Goal: Find specific page/section: Find specific page/section

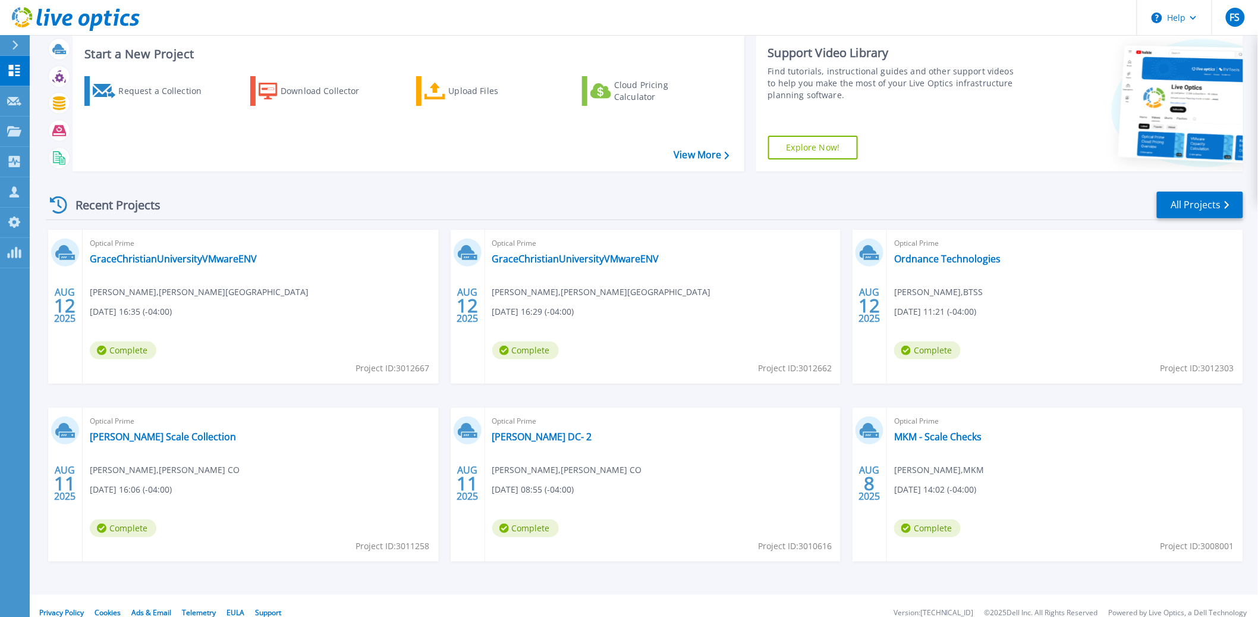
scroll to position [42, 0]
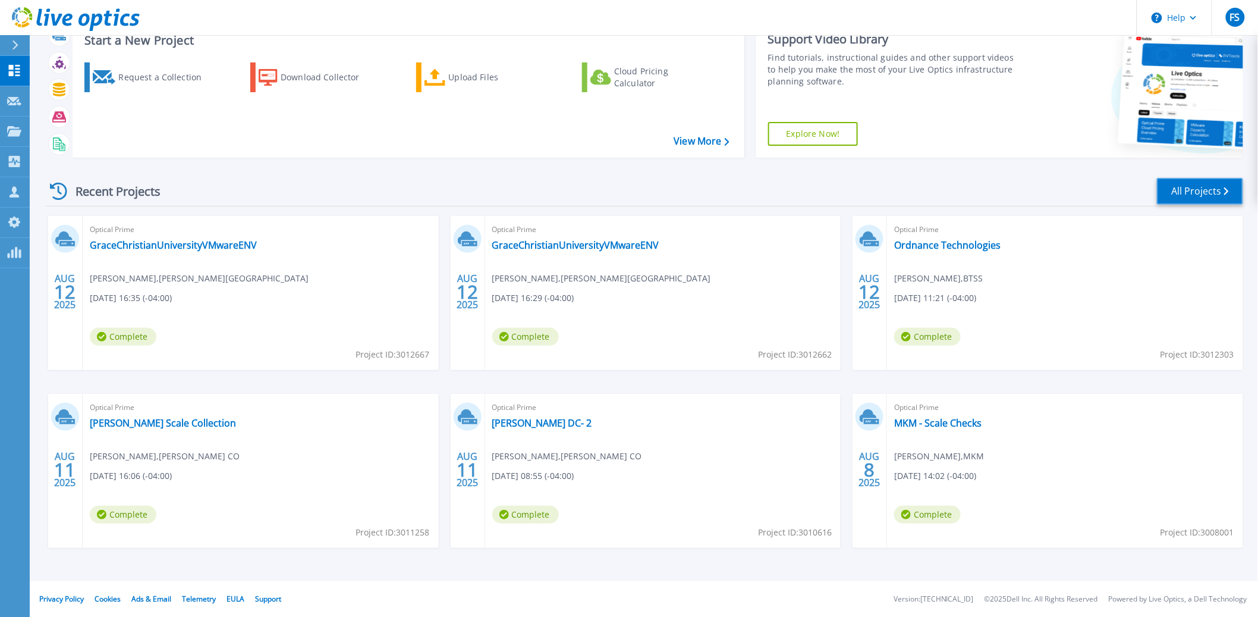
click at [1200, 191] on link "All Projects" at bounding box center [1200, 191] width 86 height 27
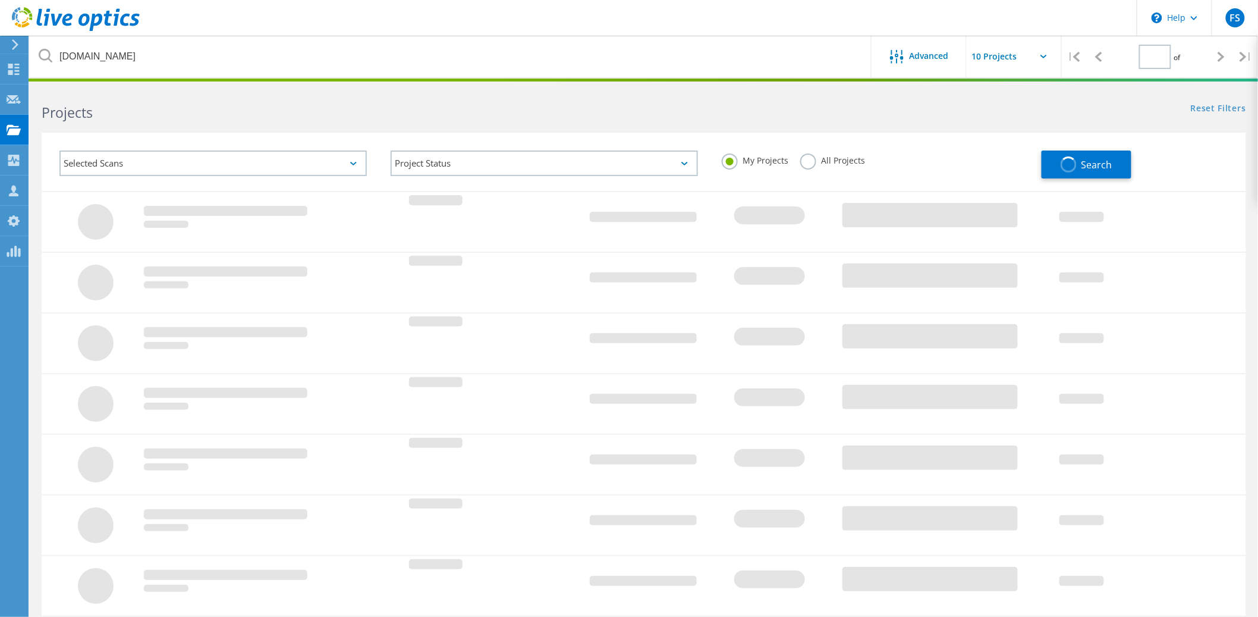
type input "1"
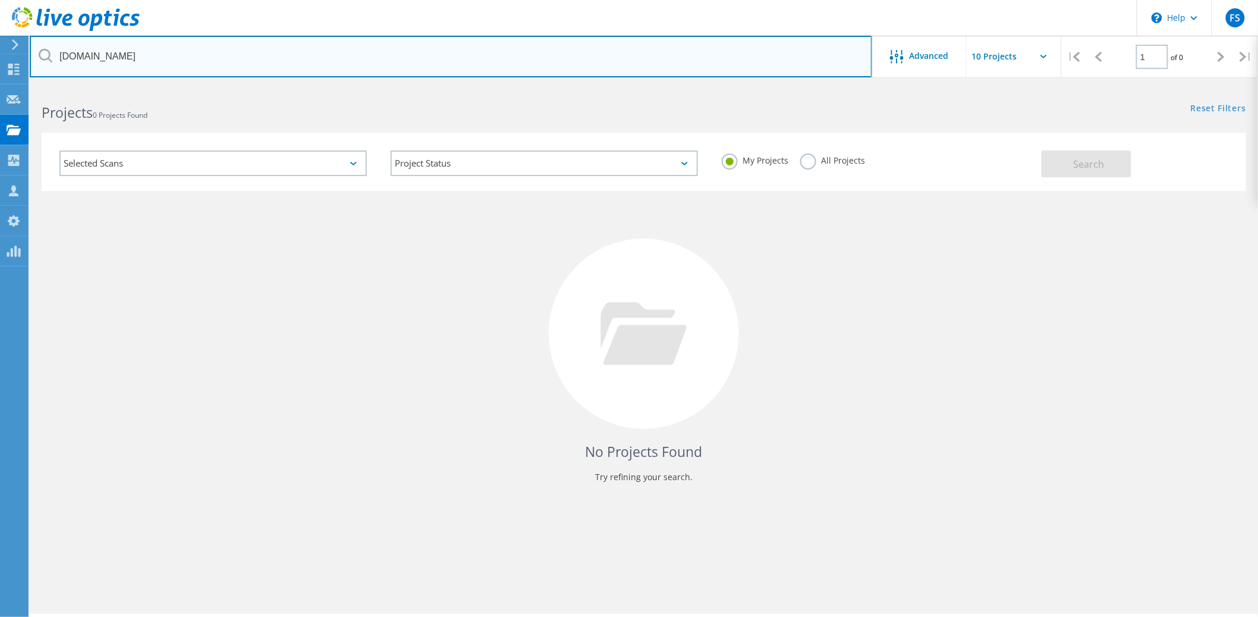
click at [589, 59] on input "howardcountyin.gov" at bounding box center [451, 57] width 843 height 42
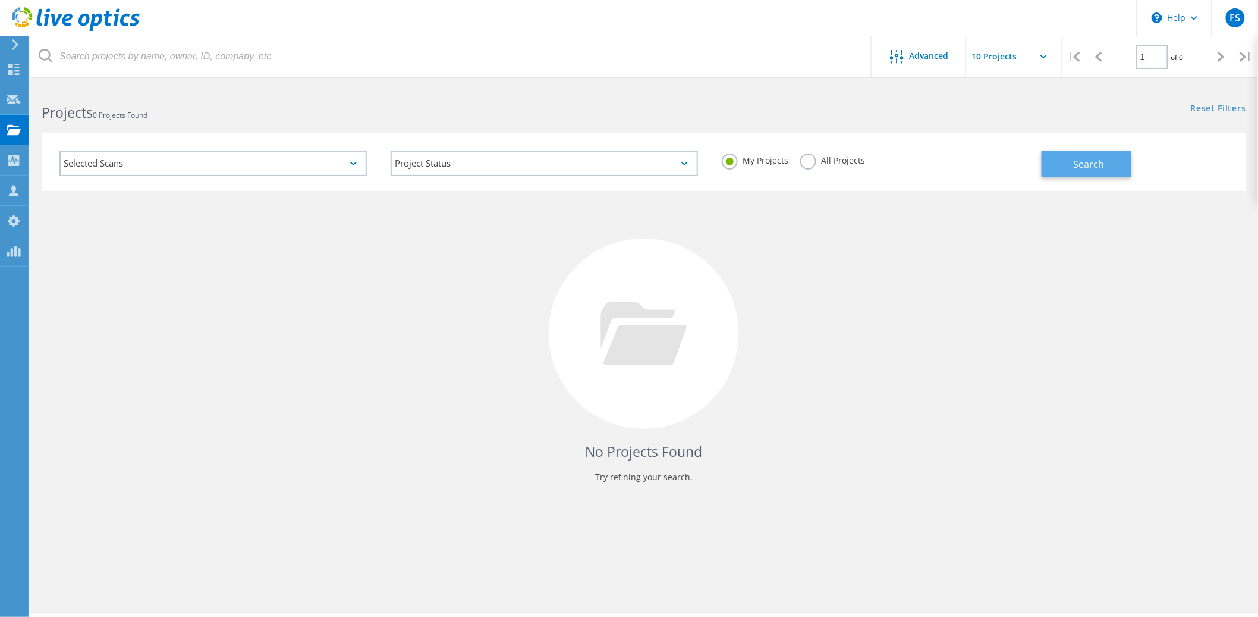
click at [1074, 172] on button "Search" at bounding box center [1087, 163] width 90 height 27
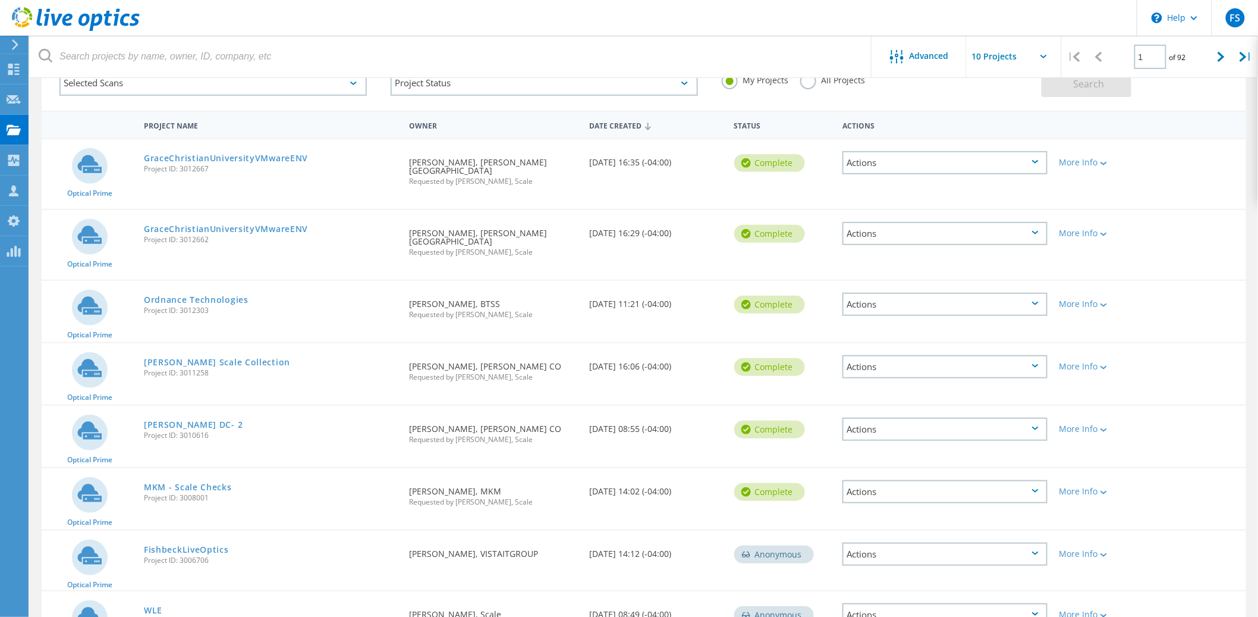
scroll to position [142, 0]
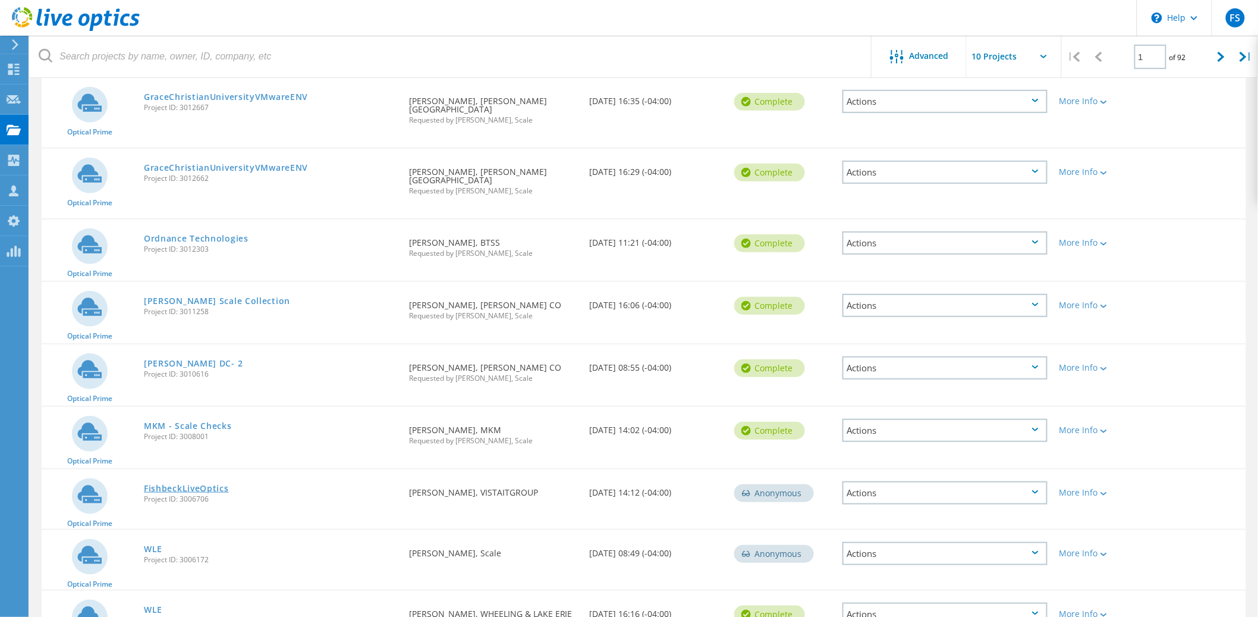
click at [190, 484] on link "FishbeckLiveOptics" at bounding box center [186, 488] width 85 height 8
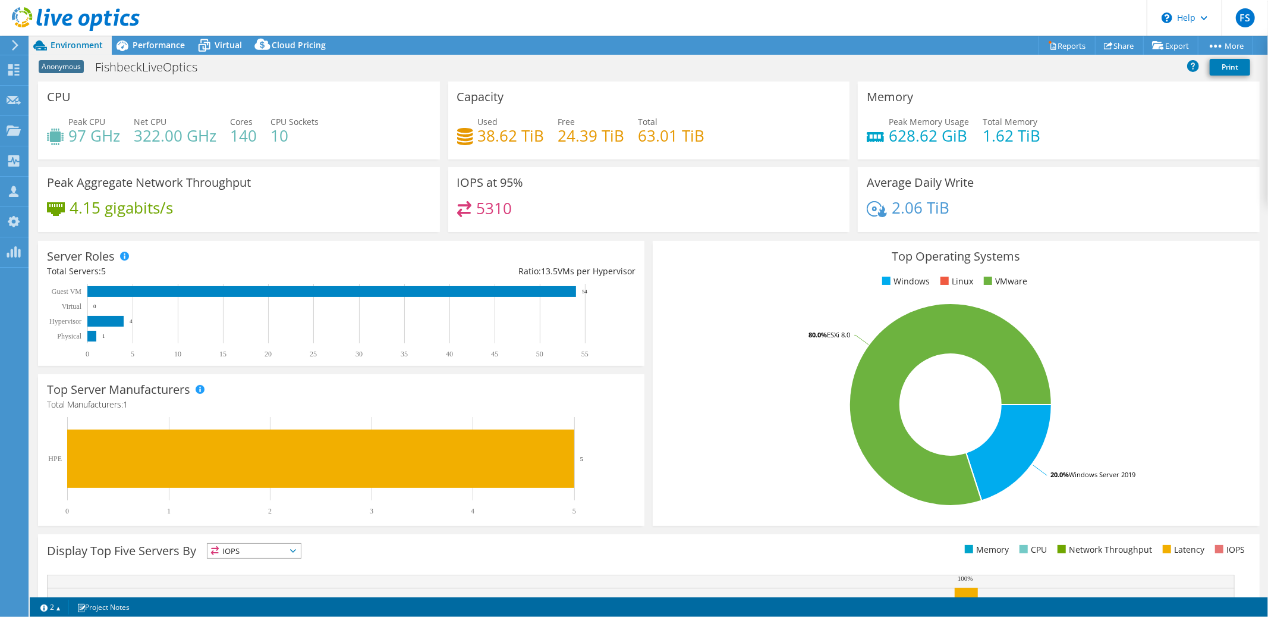
select select "USD"
click at [158, 43] on span "Performance" at bounding box center [159, 44] width 52 height 11
